Goal: Information Seeking & Learning: Learn about a topic

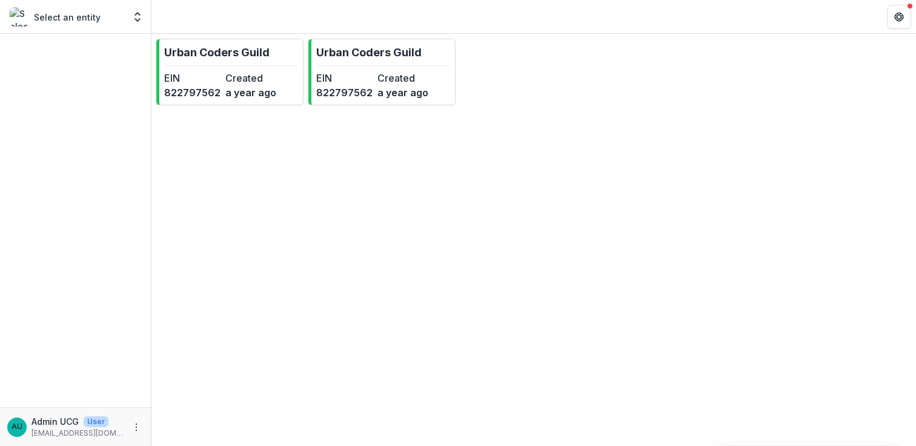
click at [220, 78] on div "EIN [US_EMPLOYER_IDENTIFICATION_NUMBER] Created a year ago" at bounding box center [223, 85] width 118 height 29
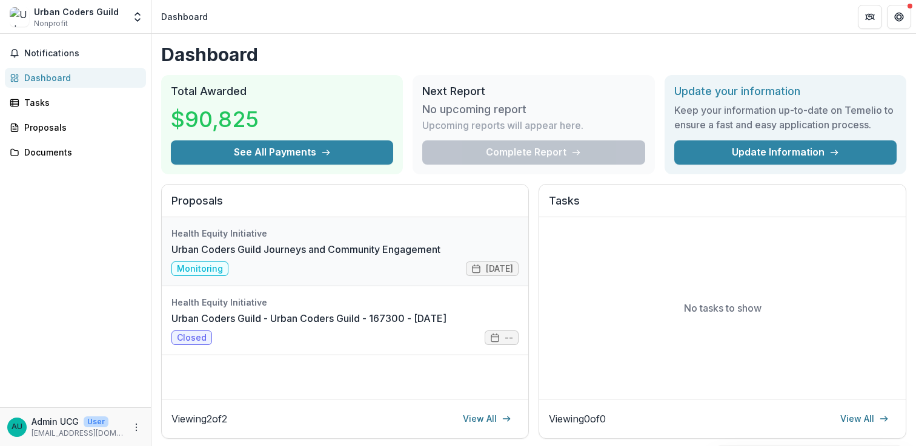
drag, startPoint x: 455, startPoint y: 249, endPoint x: 250, endPoint y: 254, distance: 205.4
drag, startPoint x: 164, startPoint y: 248, endPoint x: 317, endPoint y: 279, distance: 156.5
drag, startPoint x: 317, startPoint y: 279, endPoint x: 317, endPoint y: 240, distance: 38.8
click at [361, 244] on link "Urban Coders Guild Journeys and Community Engagement" at bounding box center [305, 249] width 269 height 15
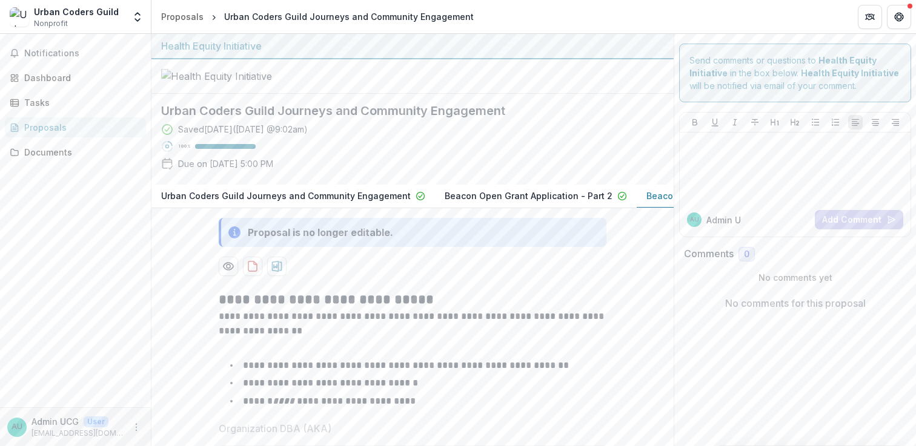
click at [488, 118] on h2 "Urban Coders Guild Journeys and Community Engagement" at bounding box center [402, 111] width 483 height 15
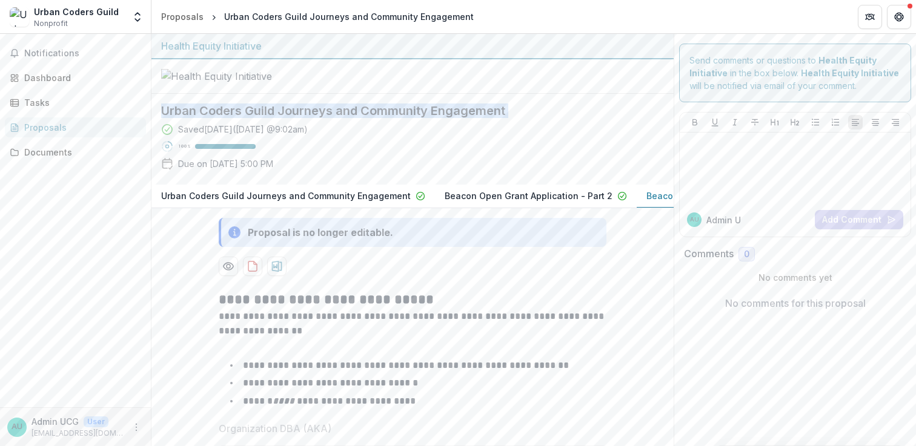
click at [488, 118] on h2 "Urban Coders Guild Journeys and Community Engagement" at bounding box center [402, 111] width 483 height 15
copy div "Urban Coders Guild Journeys and Community Engagement"
click at [490, 202] on p "Beacon Open Grant Application - Part 2" at bounding box center [529, 196] width 168 height 13
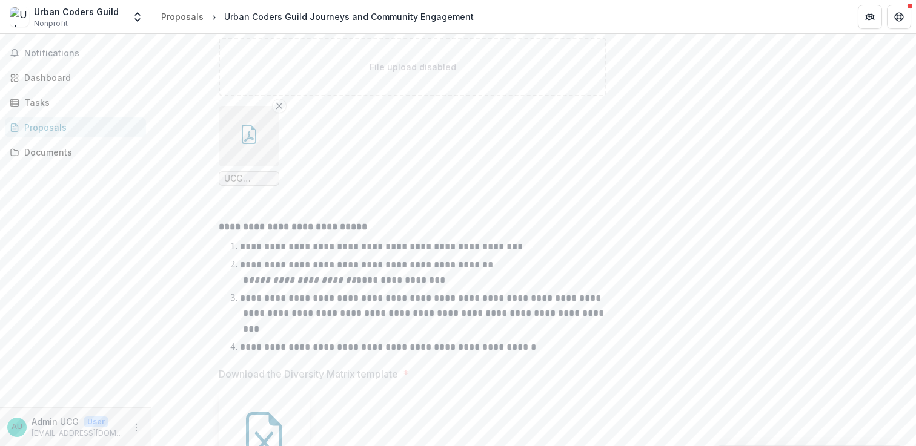
scroll to position [1421, 0]
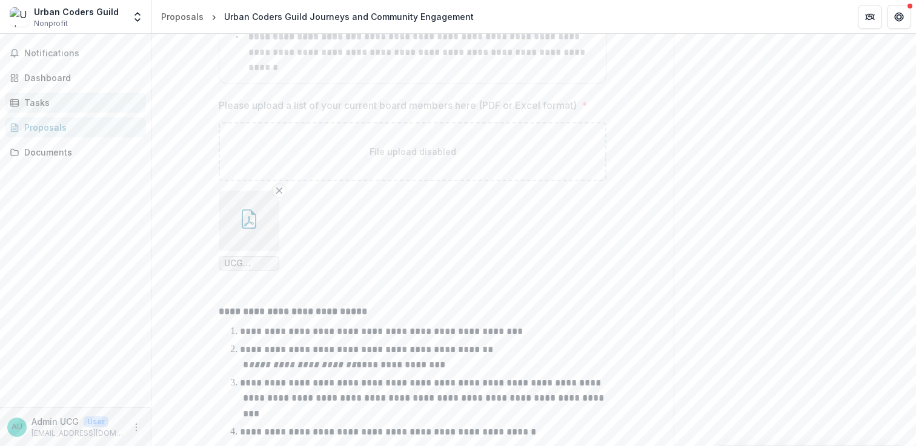
click at [62, 107] on div "Tasks" at bounding box center [80, 102] width 112 height 13
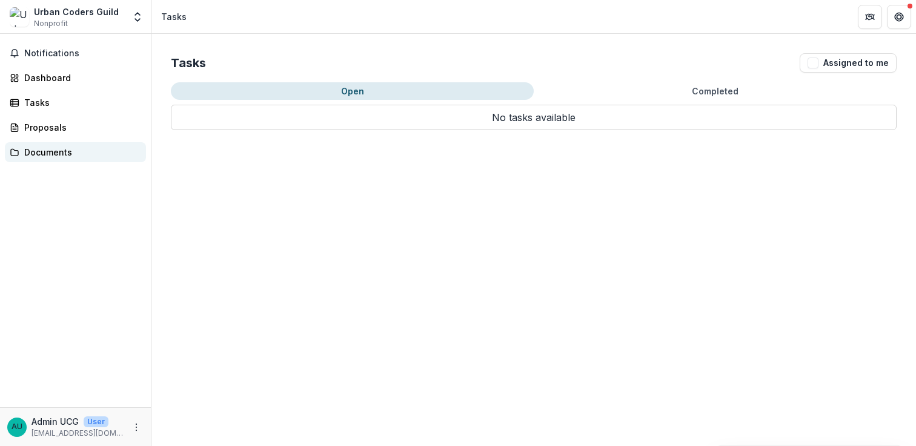
click at [69, 150] on div "Documents" at bounding box center [80, 152] width 112 height 13
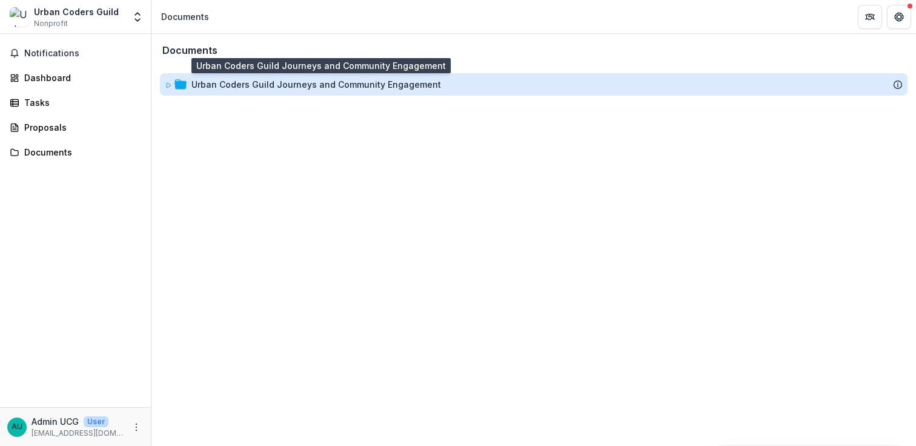
click at [250, 81] on div "Urban Coders Guild Journeys and Community Engagement" at bounding box center [316, 84] width 250 height 13
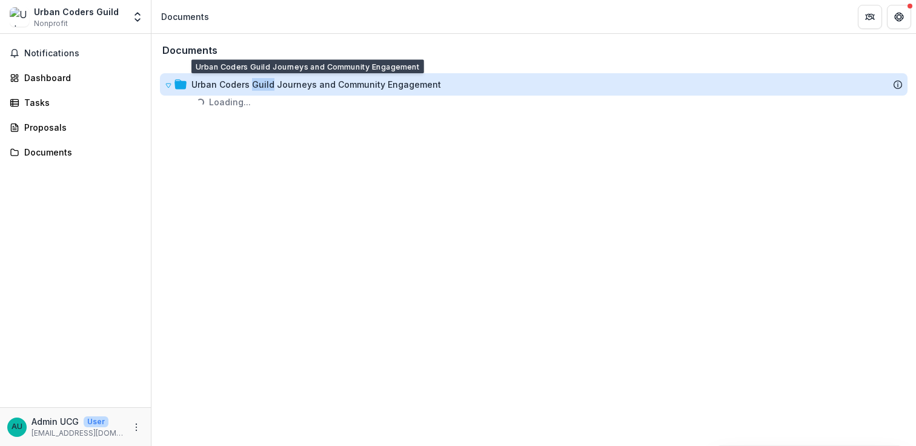
click at [250, 81] on div "Urban Coders Guild Journeys and Community Engagement" at bounding box center [316, 84] width 250 height 13
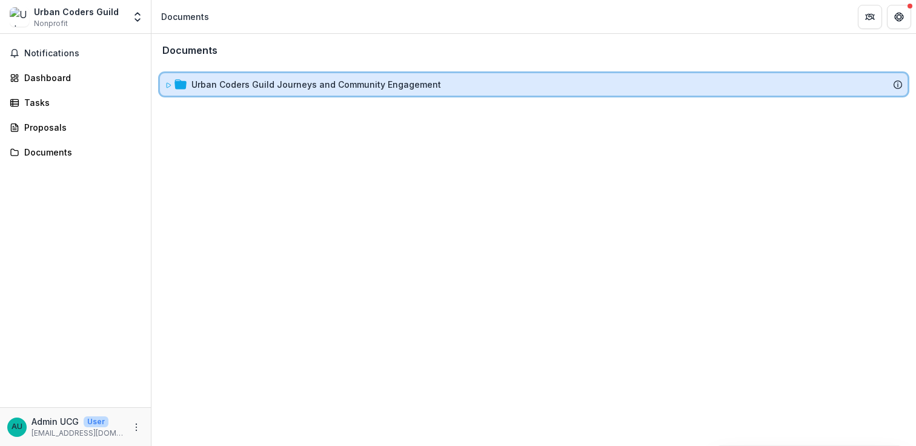
click at [166, 88] on icon at bounding box center [168, 85] width 7 height 7
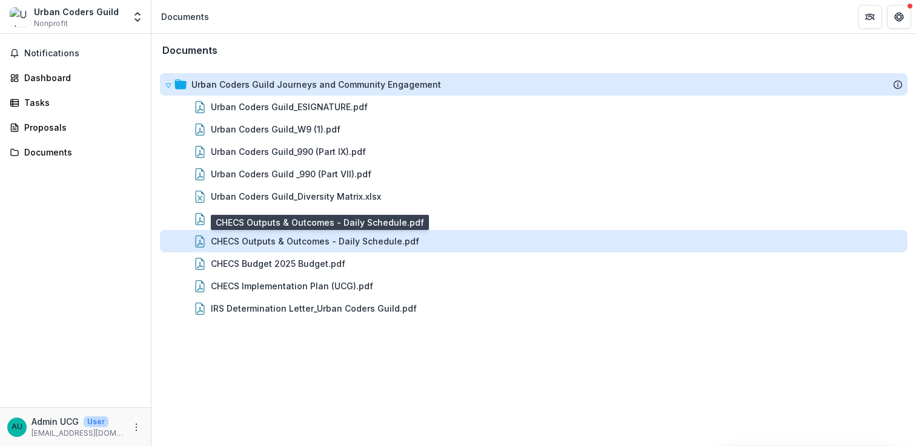
click at [375, 242] on div "CHECS Outputs & Outcomes - Daily Schedule.pdf" at bounding box center [315, 241] width 208 height 13
